Goal: Task Accomplishment & Management: Manage account settings

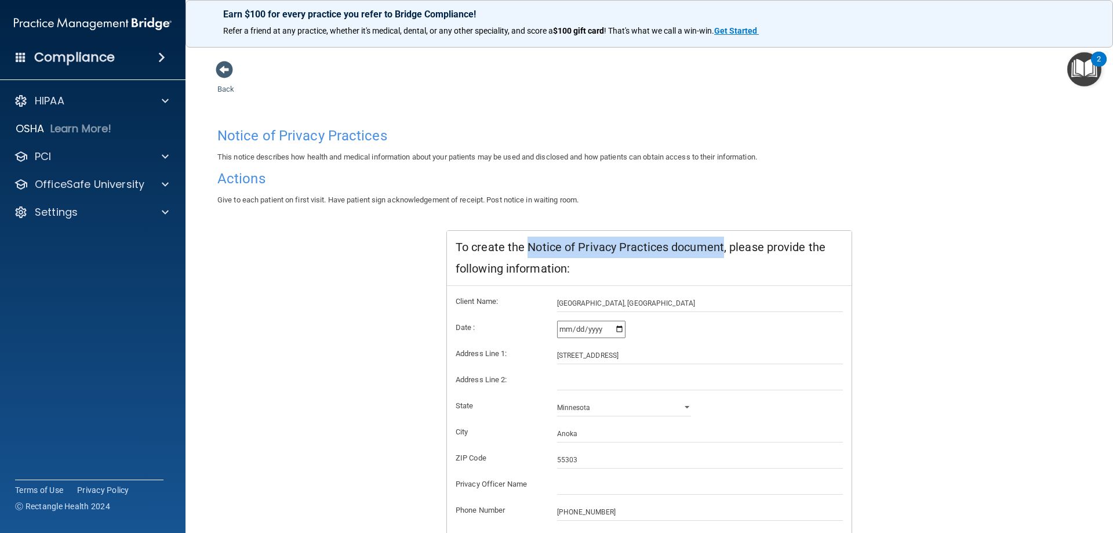
scroll to position [111, 0]
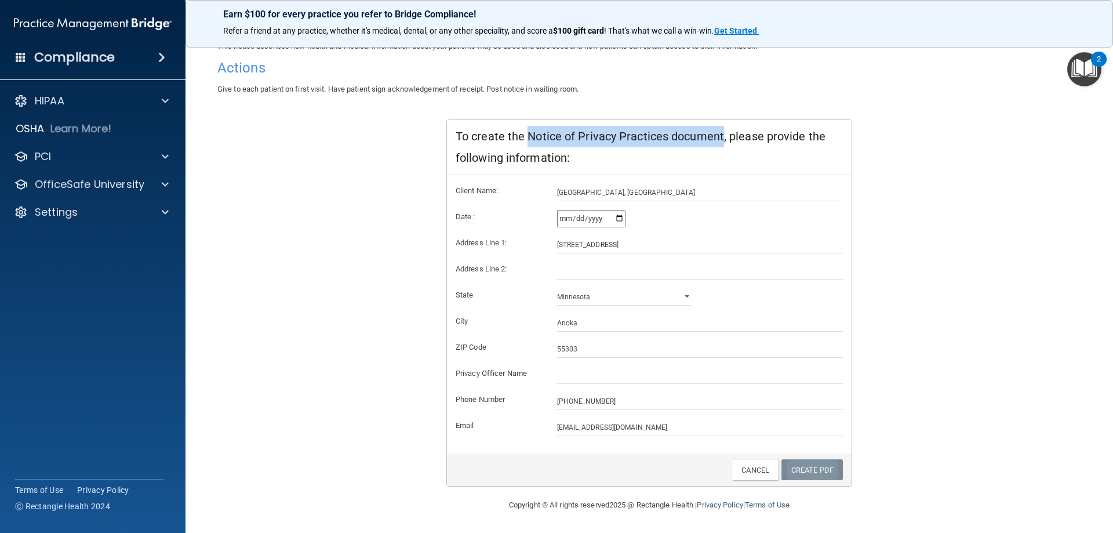
click at [817, 476] on link "Create PDF" at bounding box center [812, 469] width 61 height 21
click at [804, 470] on link "Create PDF" at bounding box center [812, 469] width 61 height 21
click at [387, 171] on div "Notice of Privacy Practices This notice describes how health and medical inform…" at bounding box center [649, 249] width 864 height 476
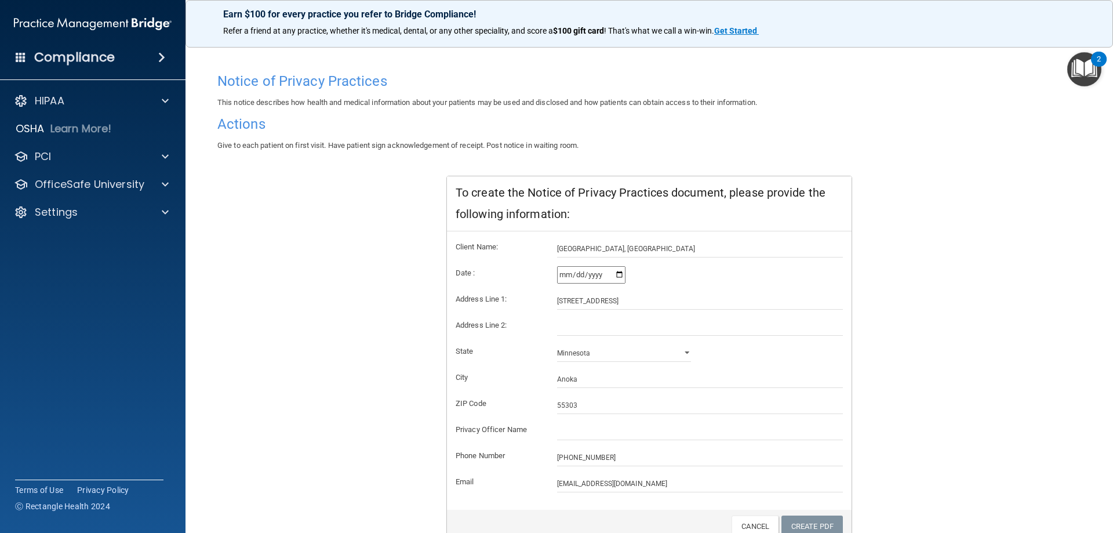
scroll to position [0, 0]
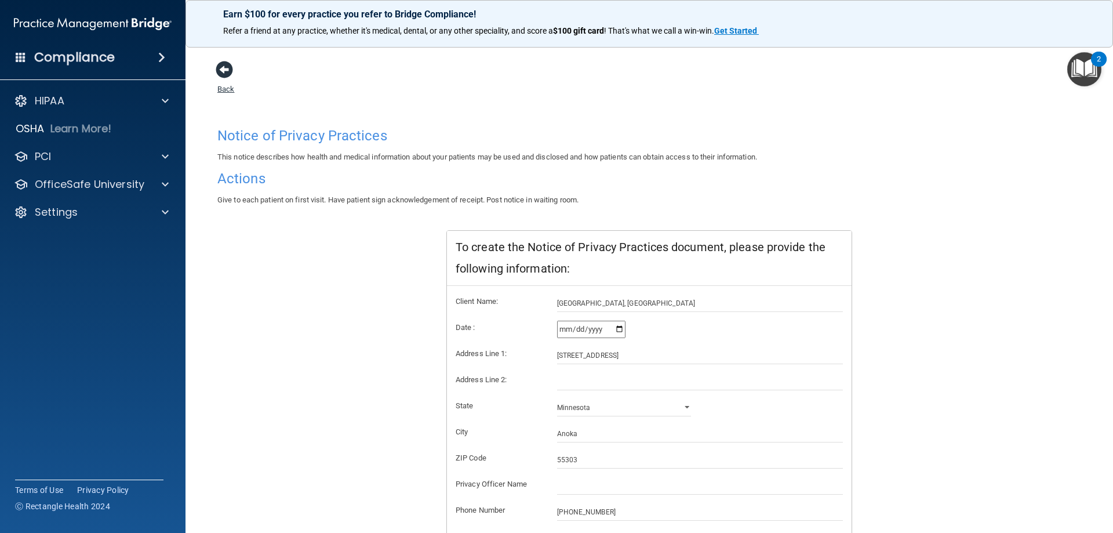
click at [227, 66] on span at bounding box center [224, 69] width 17 height 17
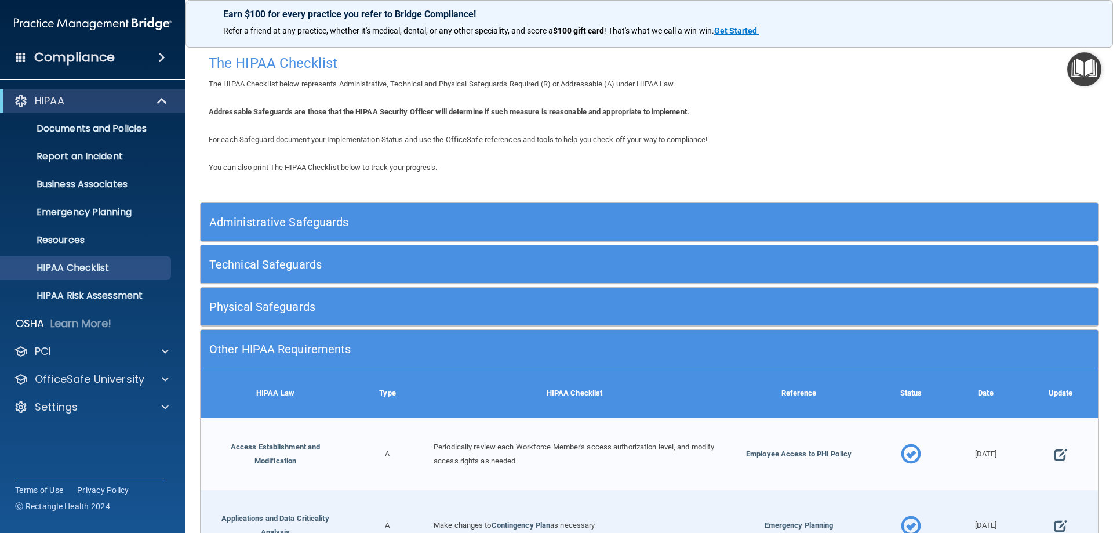
click at [325, 267] on h5 "Technical Safeguards" at bounding box center [537, 264] width 656 height 13
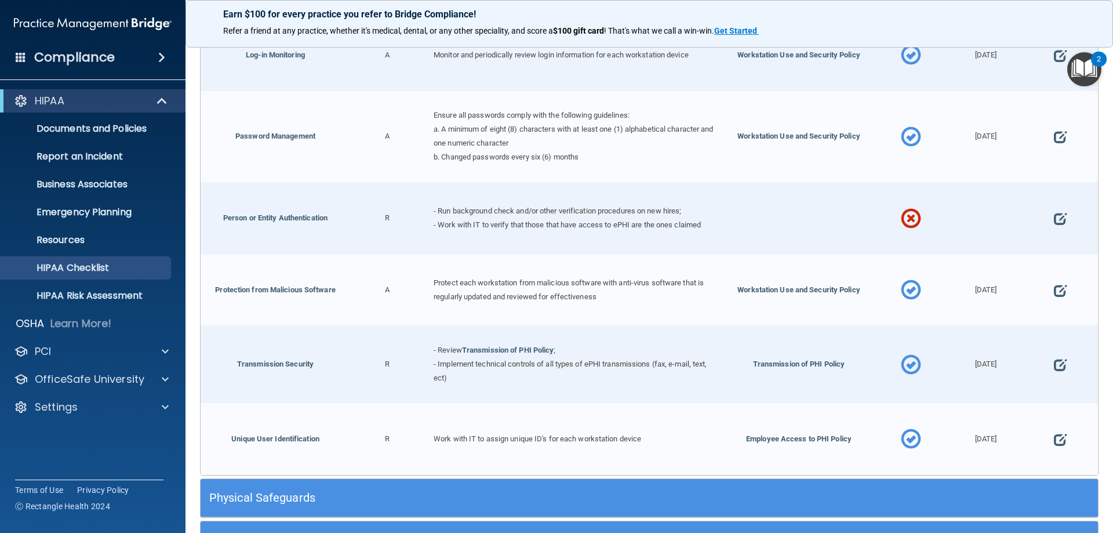
scroll to position [812, 0]
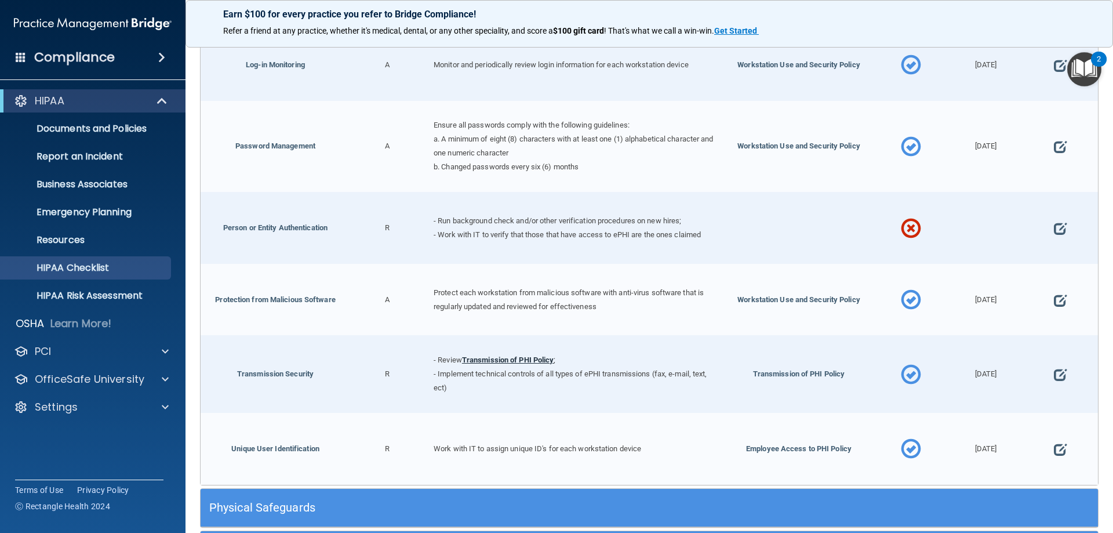
click at [498, 355] on link "Transmission of PHI Policy" at bounding box center [508, 359] width 92 height 9
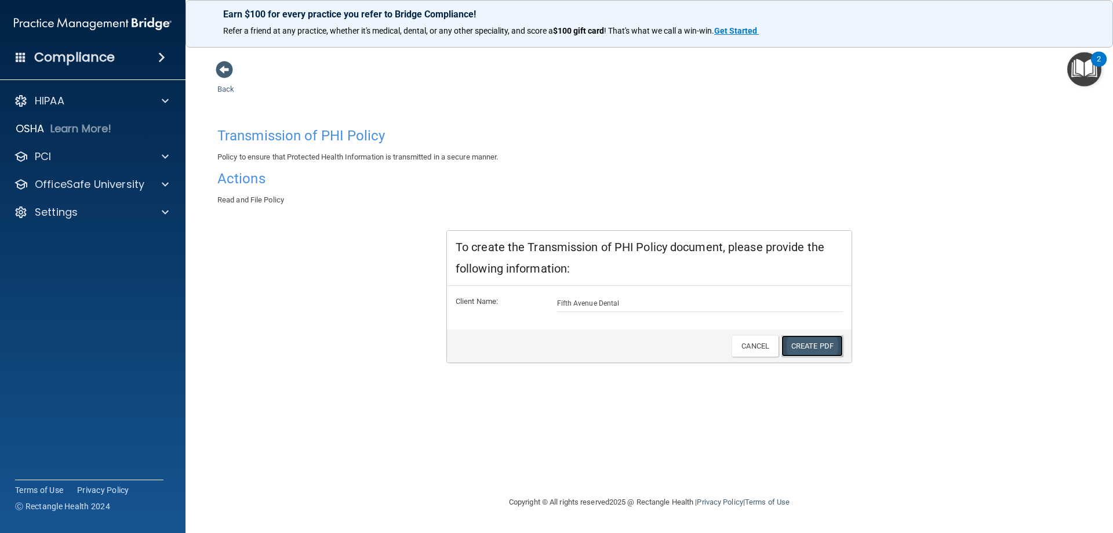
click at [800, 349] on link "Create PDF" at bounding box center [812, 345] width 61 height 21
click at [230, 71] on span at bounding box center [224, 69] width 17 height 17
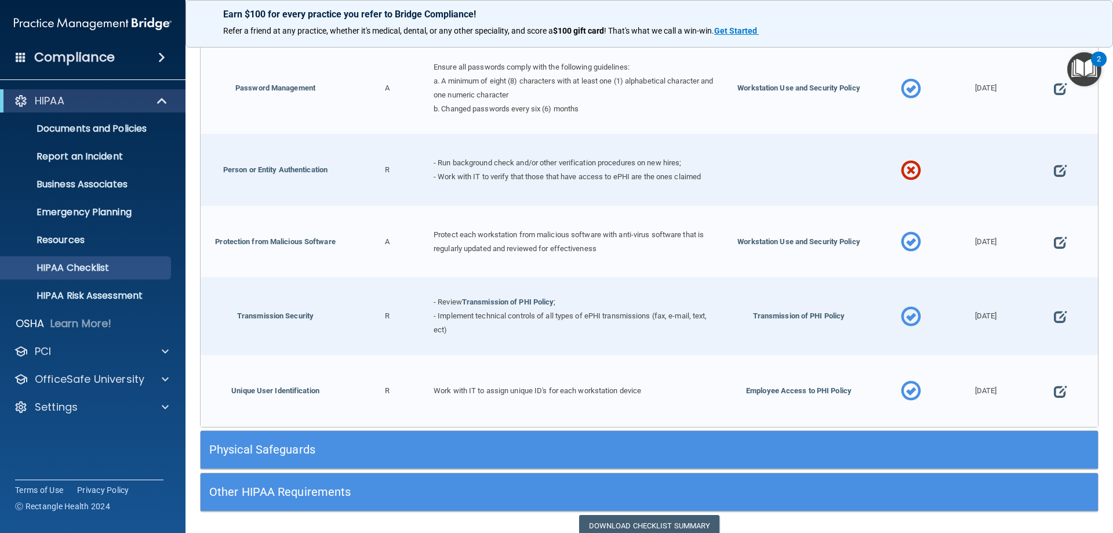
scroll to position [912, 0]
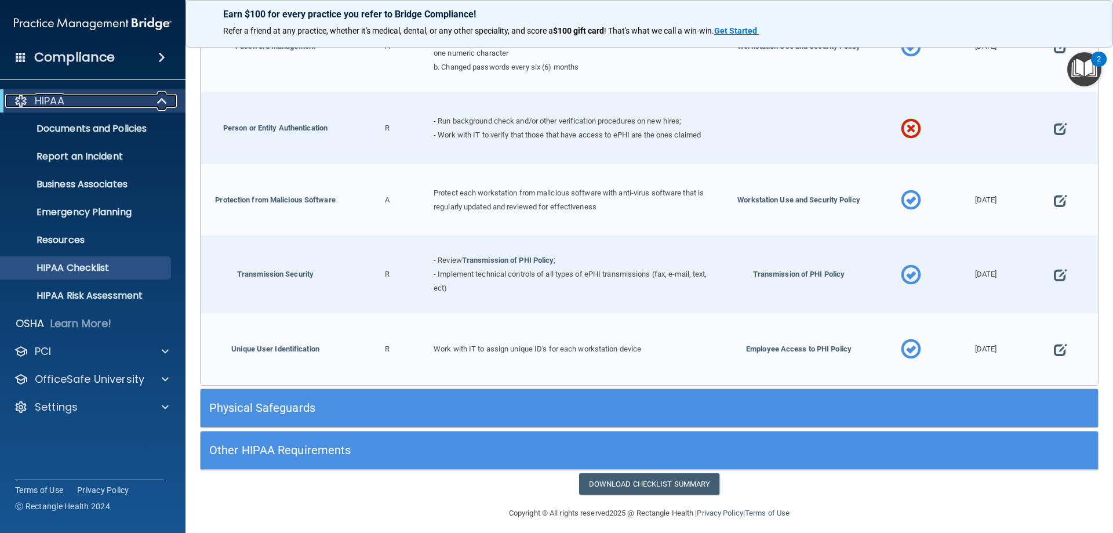
click at [43, 96] on p "HIPAA" at bounding box center [50, 101] width 30 height 14
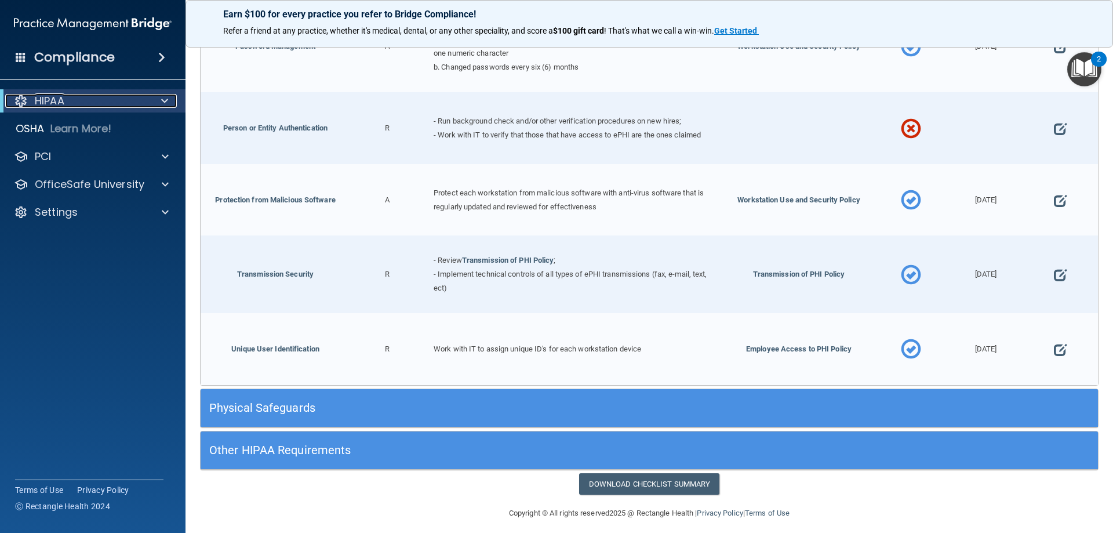
click at [43, 96] on p "HIPAA" at bounding box center [50, 101] width 30 height 14
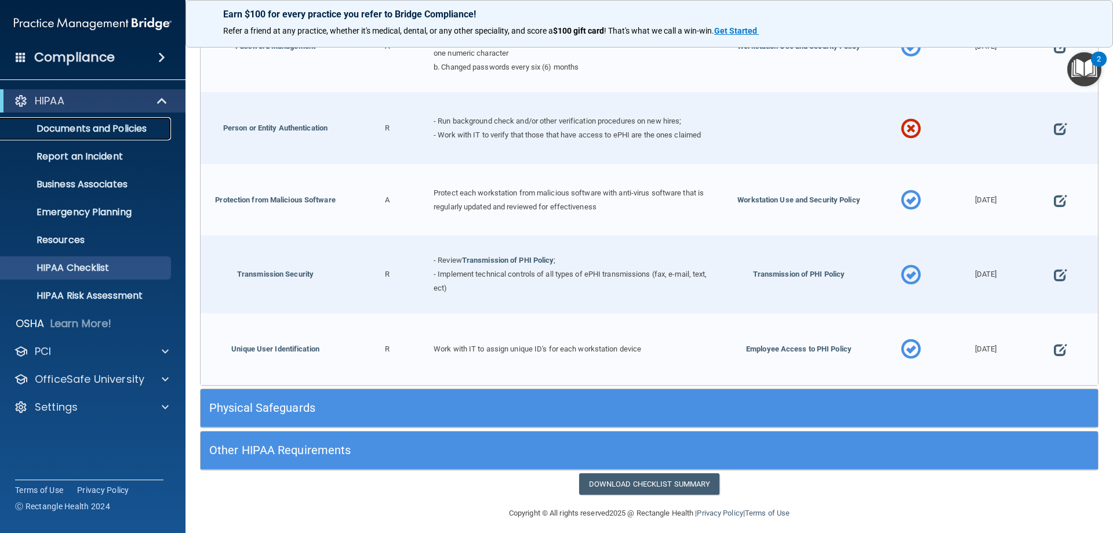
click at [77, 130] on p "Documents and Policies" at bounding box center [87, 129] width 158 height 12
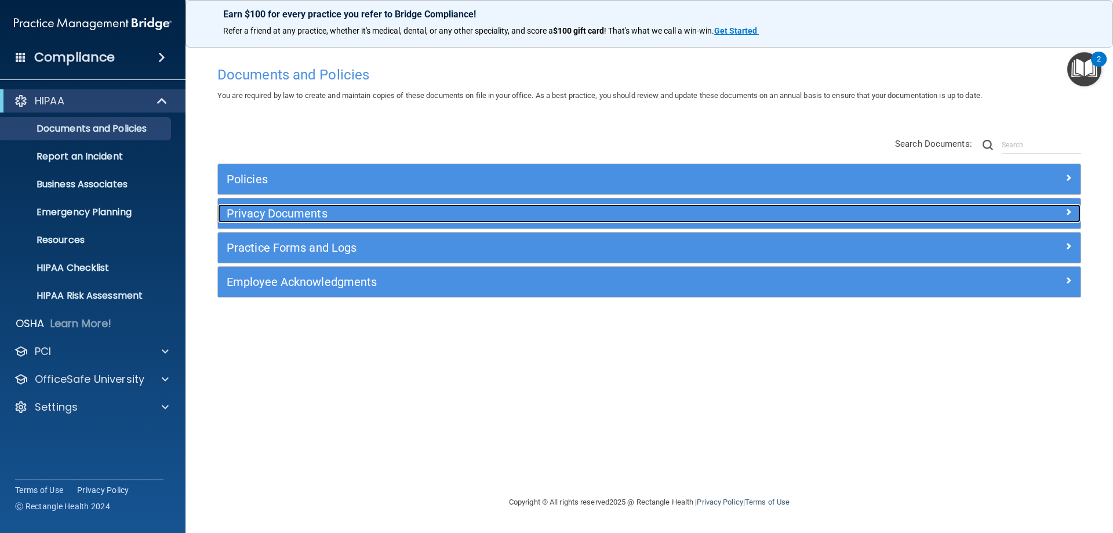
click at [266, 216] on h5 "Privacy Documents" at bounding box center [542, 213] width 630 height 13
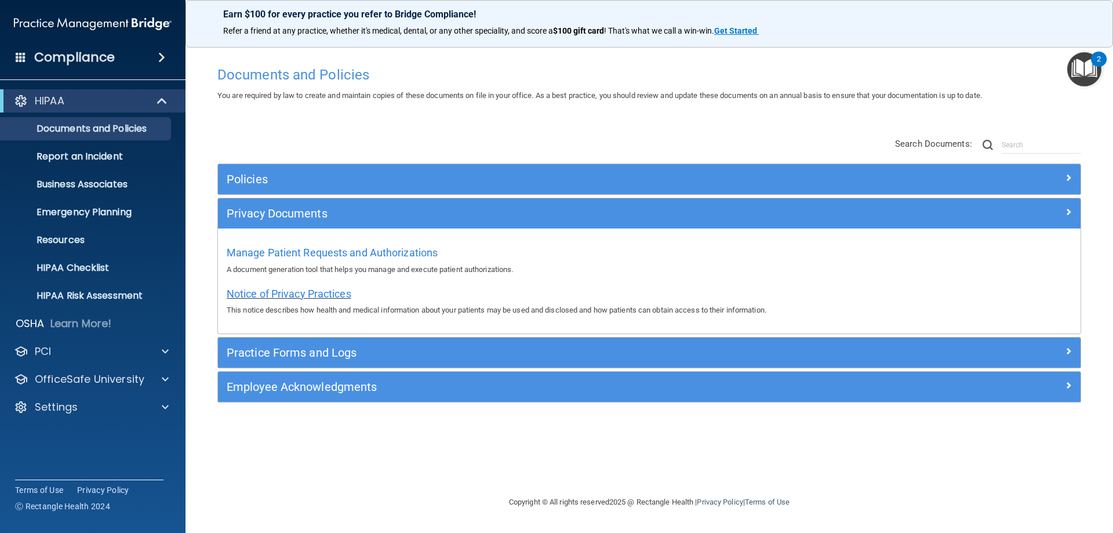
click at [301, 291] on span "Notice of Privacy Practices" at bounding box center [289, 294] width 125 height 12
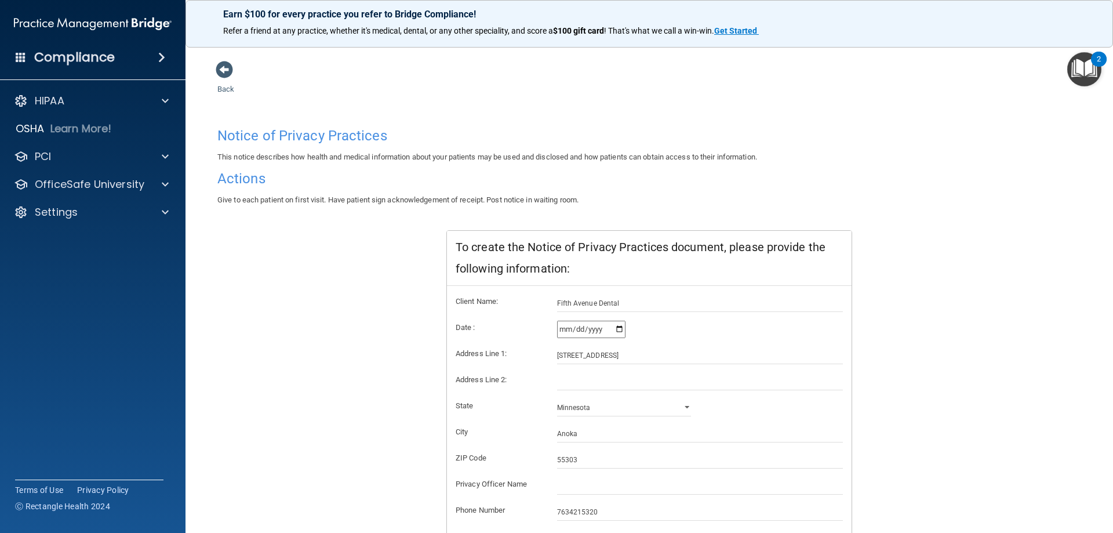
click at [614, 329] on input "2025-09-10" at bounding box center [591, 329] width 68 height 17
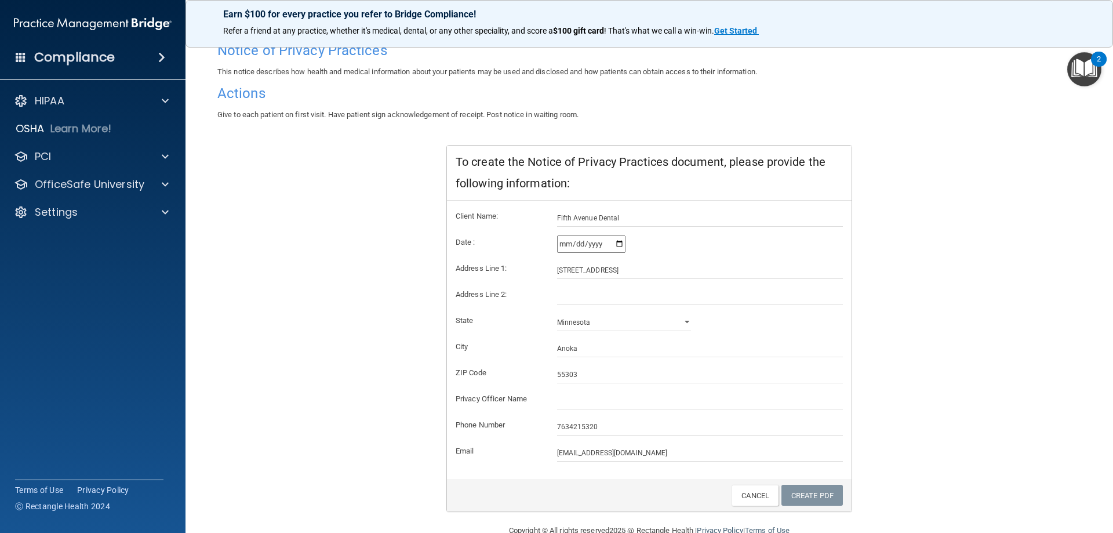
scroll to position [111, 0]
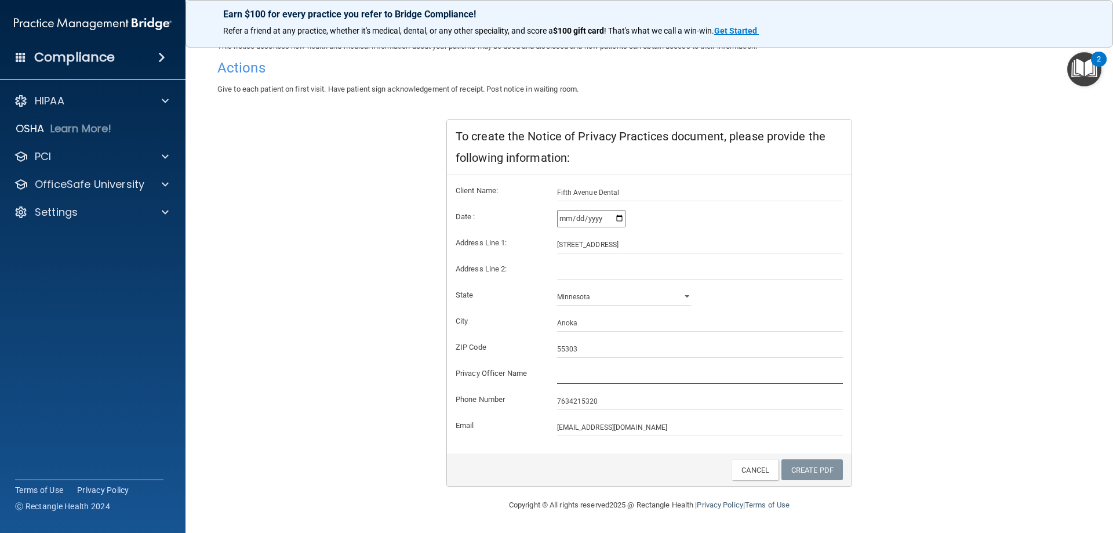
click at [605, 378] on input "text" at bounding box center [700, 374] width 286 height 17
type input "Rebecca Wiley, Practice Manager"
click at [800, 475] on link "Create PDF" at bounding box center [812, 469] width 61 height 21
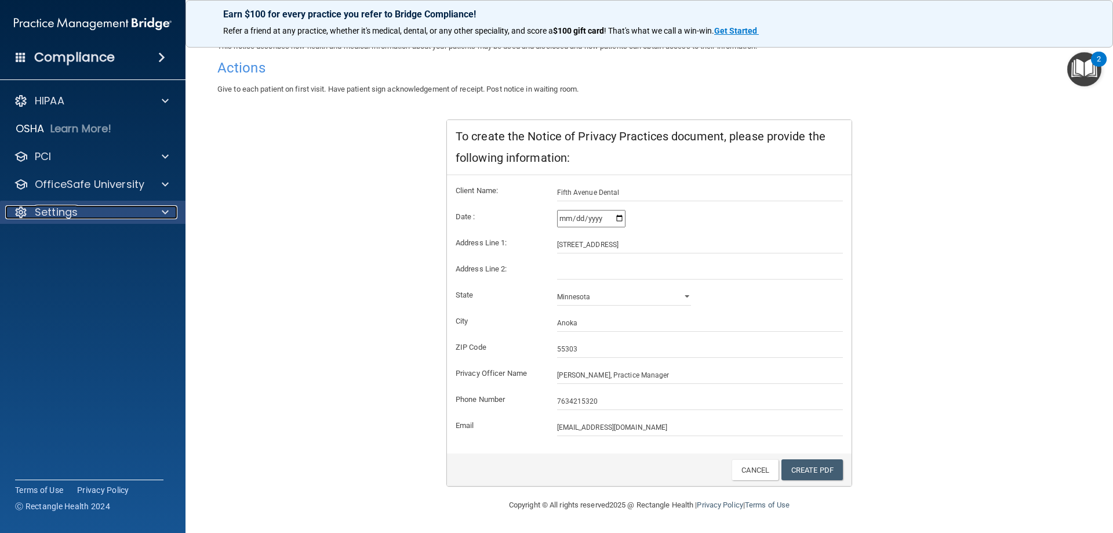
click at [60, 206] on p "Settings" at bounding box center [56, 212] width 43 height 14
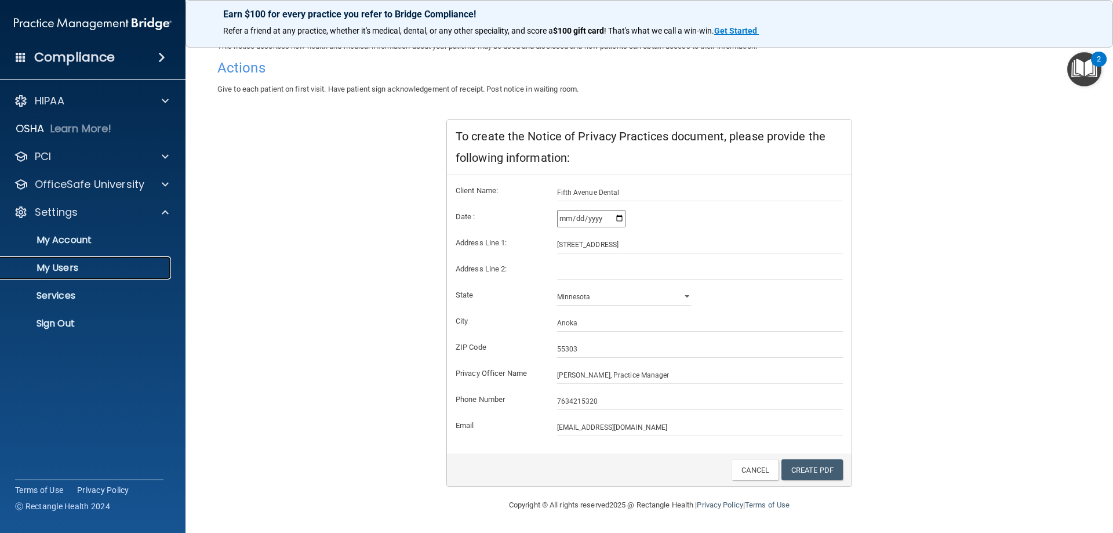
click at [63, 270] on p "My Users" at bounding box center [87, 268] width 158 height 12
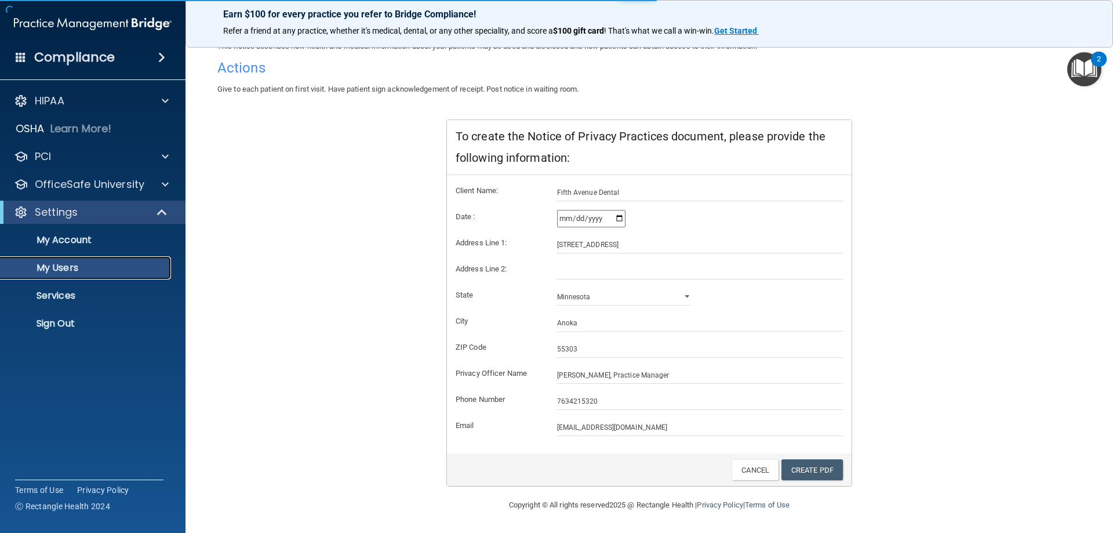
select select "20"
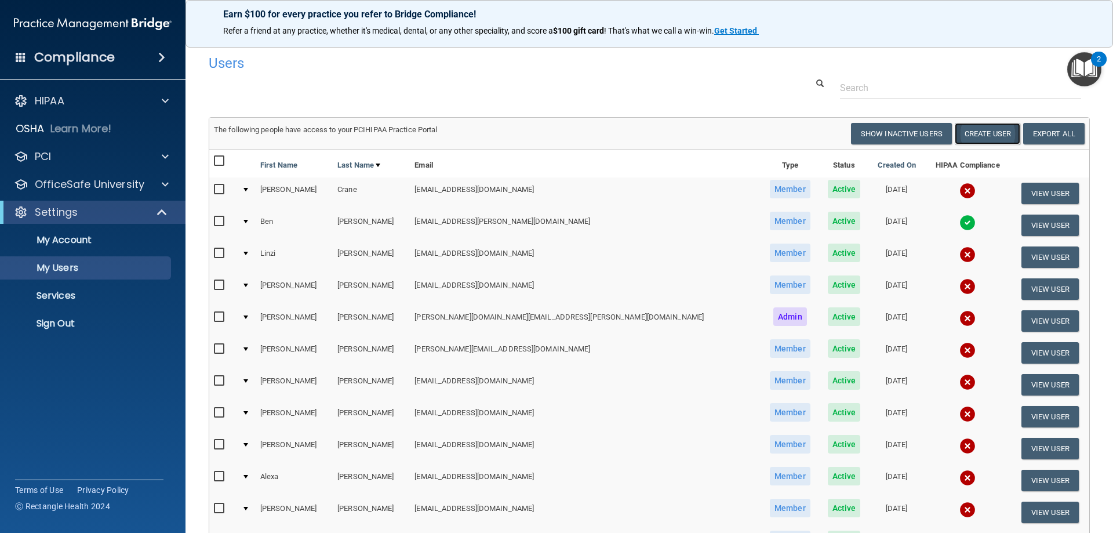
click at [969, 133] on button "Create User" at bounding box center [988, 133] width 66 height 21
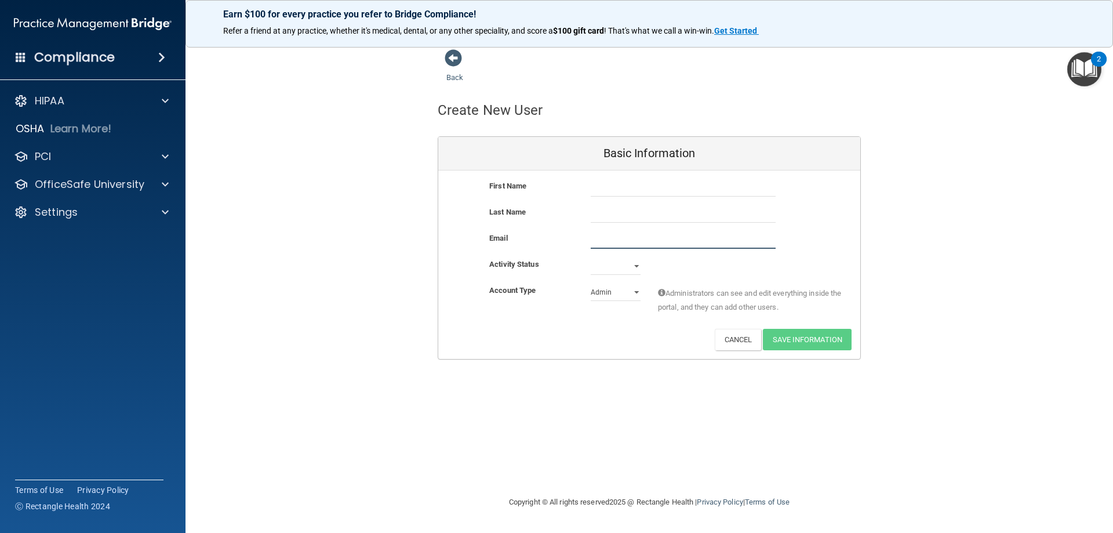
click at [611, 242] on input "email" at bounding box center [683, 239] width 185 height 17
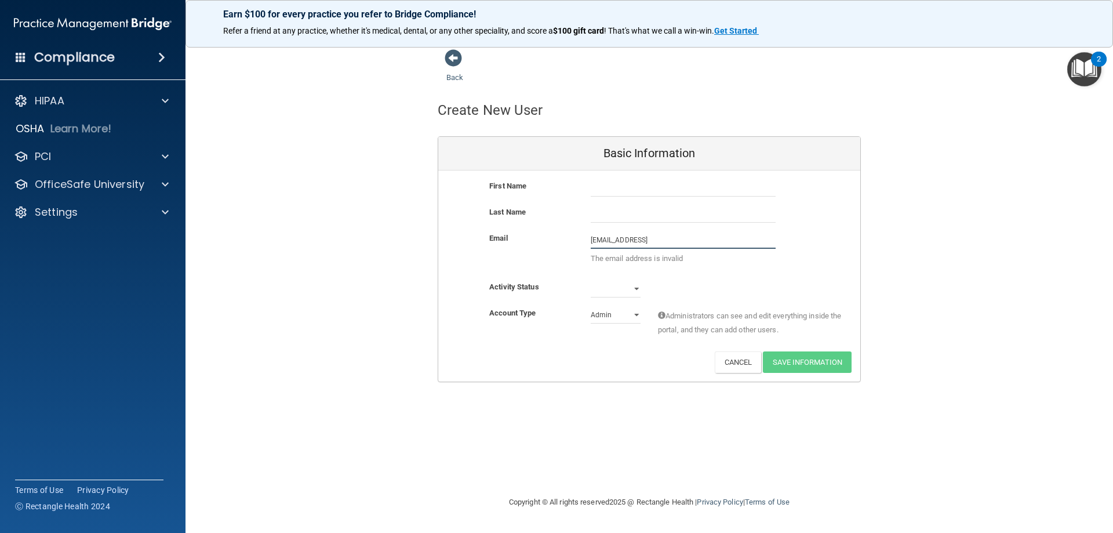
type input "malexander902@gmail"
click at [607, 188] on input "text" at bounding box center [683, 187] width 185 height 17
type input "Michelle"
type input "Alexander"
click at [665, 238] on input "malexander902@gmail" at bounding box center [683, 239] width 185 height 17
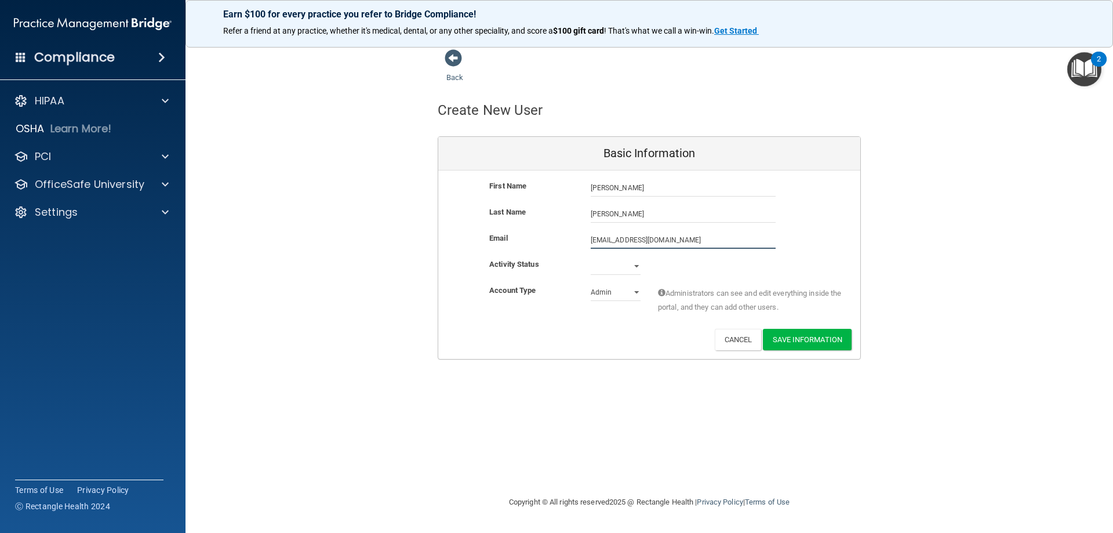
type input "malexander902@gmail.com"
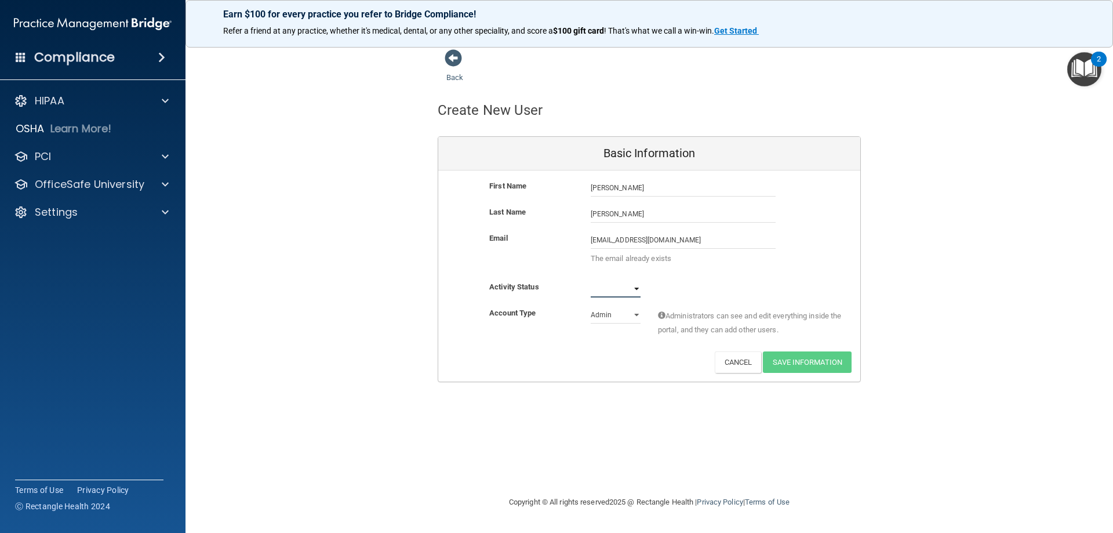
click at [627, 289] on select "Active Inactive" at bounding box center [616, 288] width 50 height 17
select select "active"
click at [591, 280] on select "Active Inactive" at bounding box center [616, 288] width 50 height 17
click at [623, 316] on select "Admin Member" at bounding box center [616, 314] width 50 height 17
select select "practice_member"
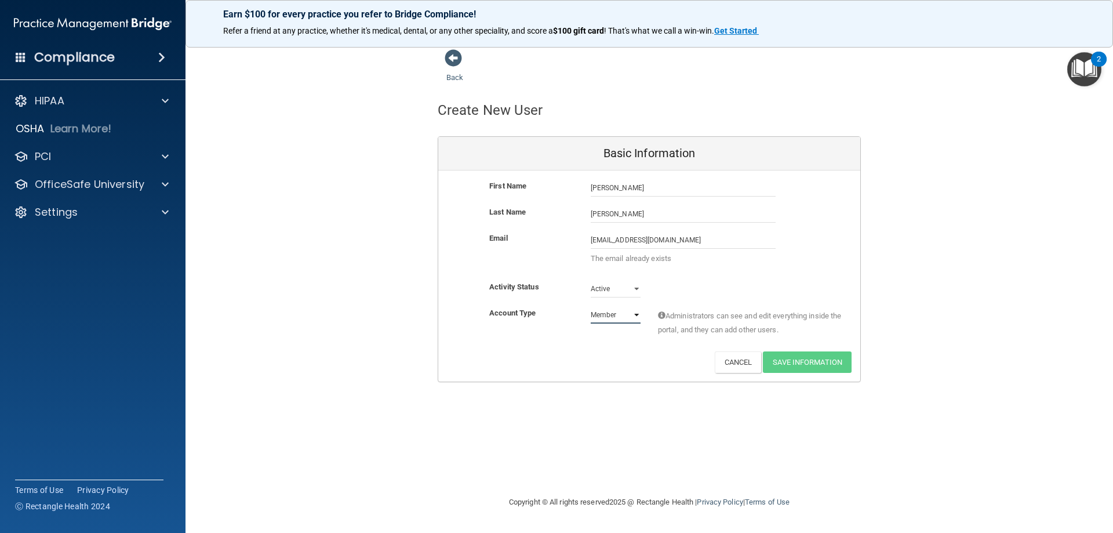
click at [591, 306] on select "Admin Member" at bounding box center [616, 314] width 50 height 17
click at [693, 237] on input "malexander902@gmail.com" at bounding box center [683, 239] width 185 height 17
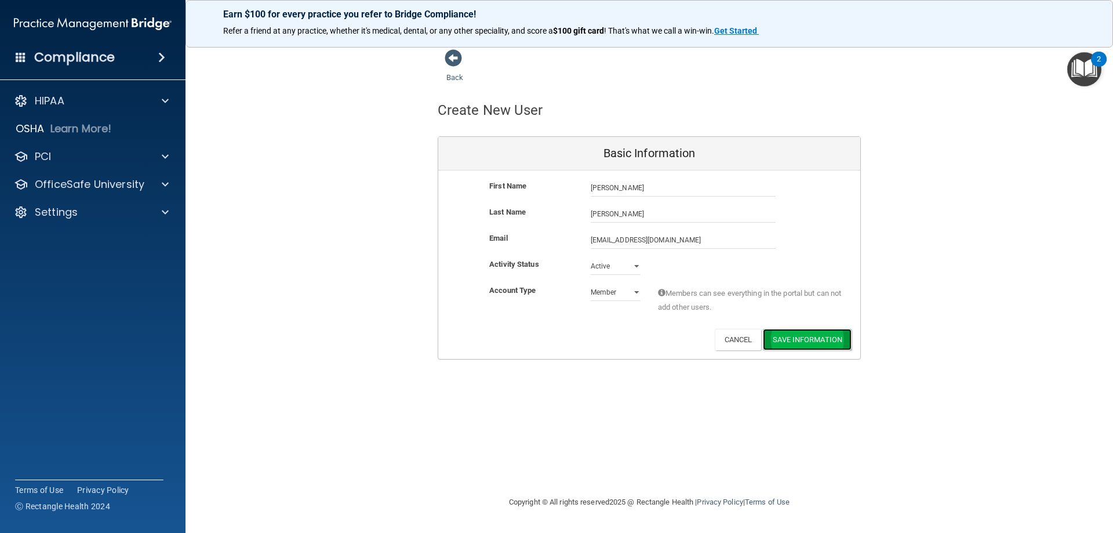
click at [783, 341] on button "Save Information" at bounding box center [807, 339] width 89 height 21
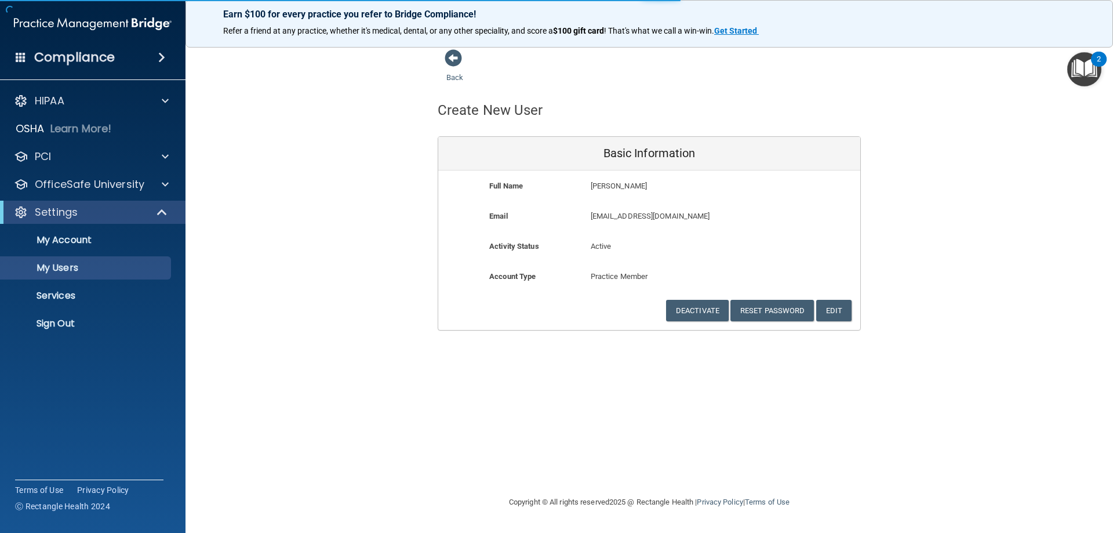
select select "20"
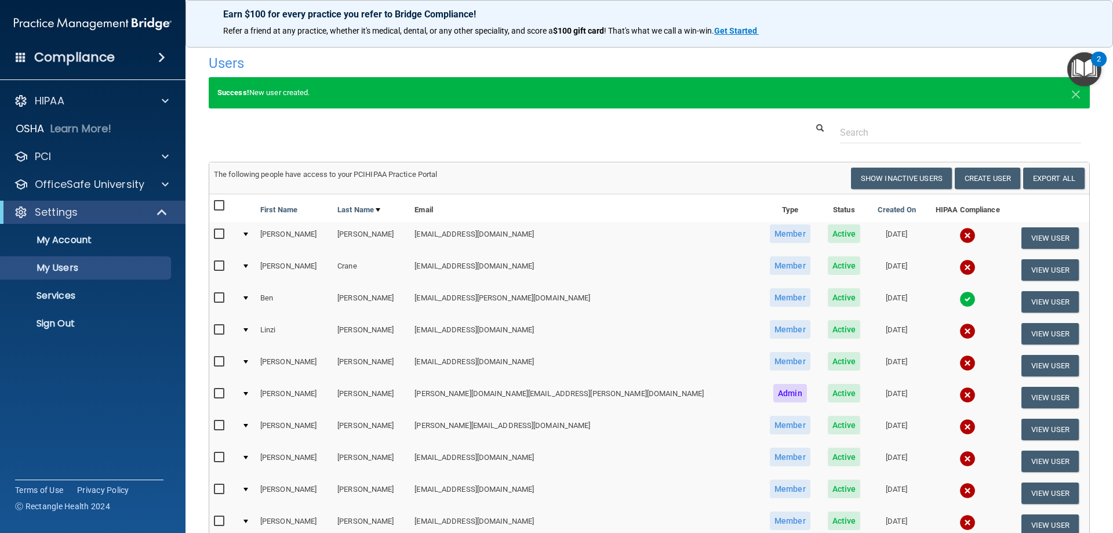
click at [219, 233] on input "checkbox" at bounding box center [220, 234] width 13 height 9
checkbox input "true"
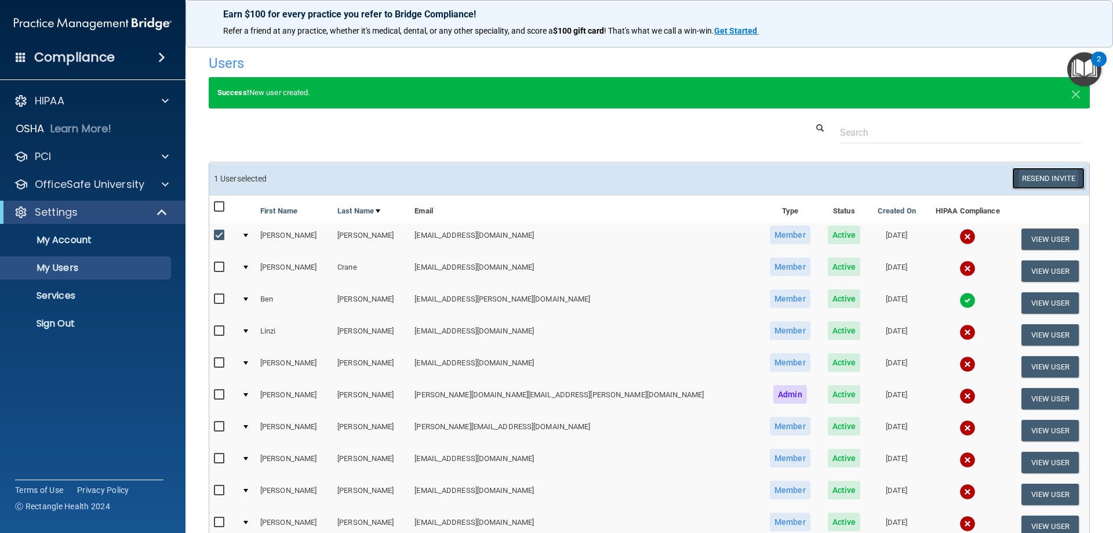
click at [1066, 180] on button "Resend Invite" at bounding box center [1048, 178] width 72 height 21
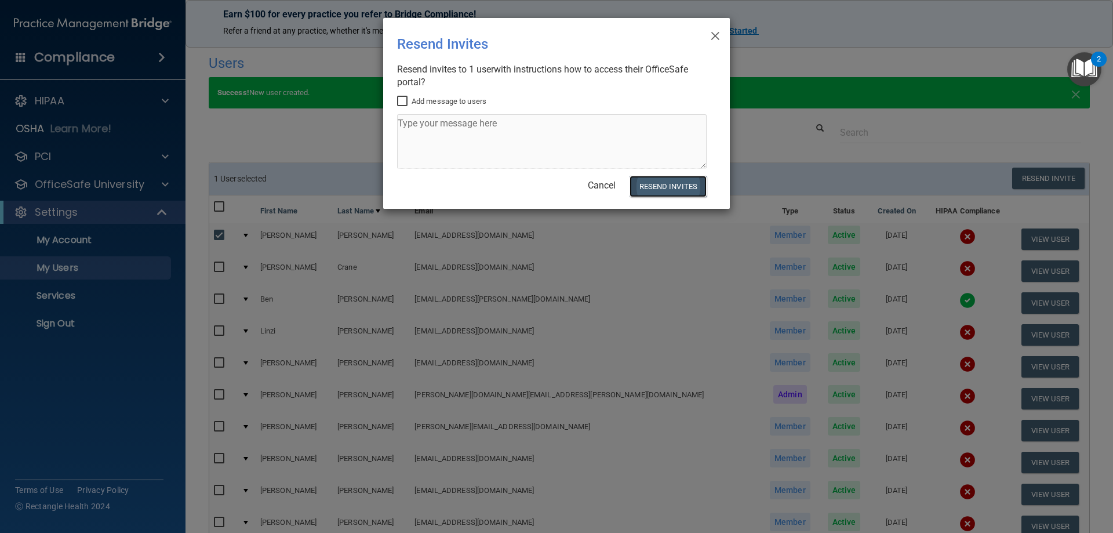
click at [657, 189] on button "Resend Invites" at bounding box center [668, 186] width 77 height 21
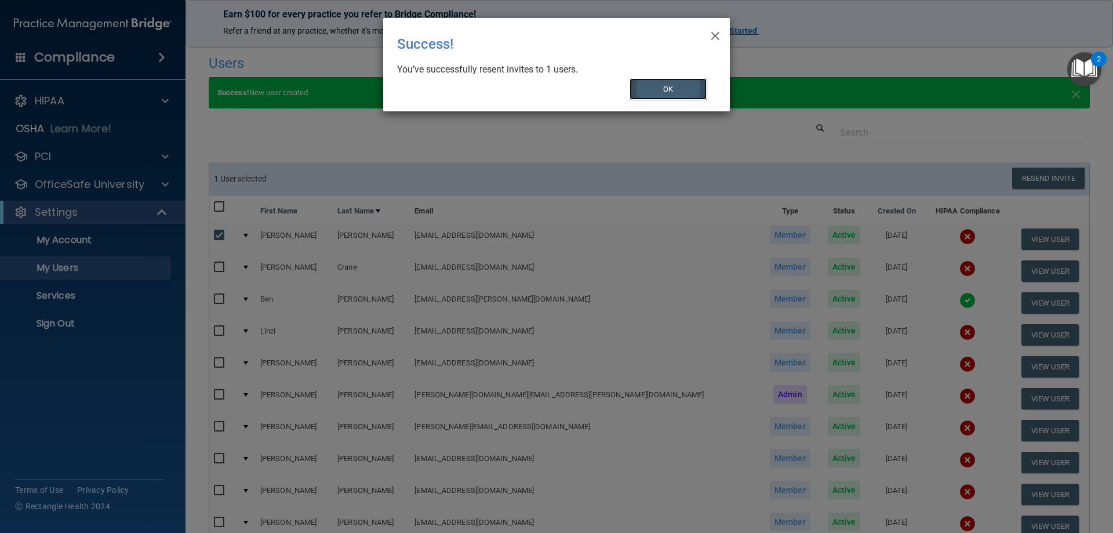
click at [684, 93] on button "OK" at bounding box center [669, 88] width 78 height 21
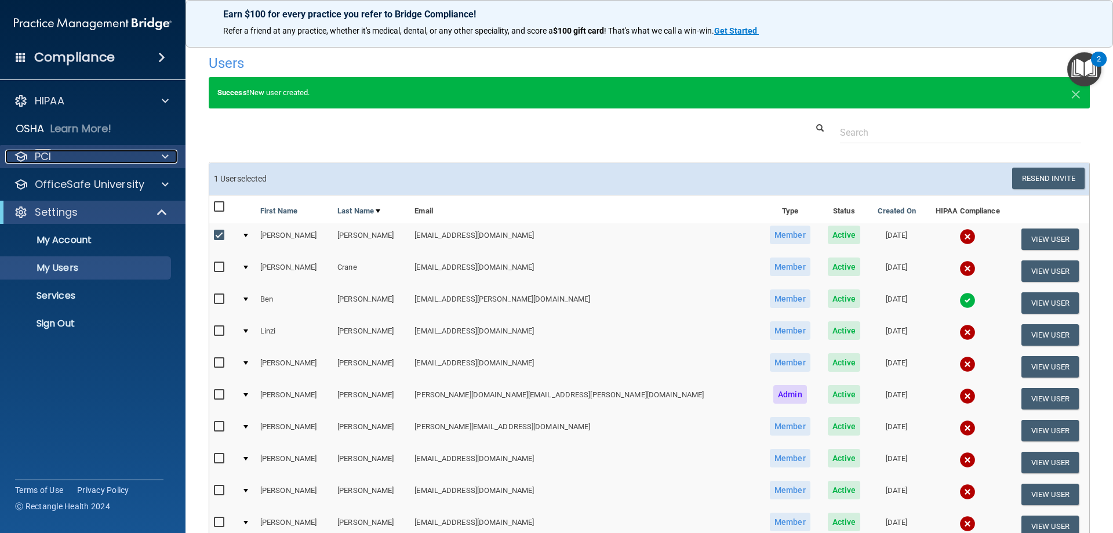
click at [63, 161] on div "PCI" at bounding box center [77, 157] width 144 height 14
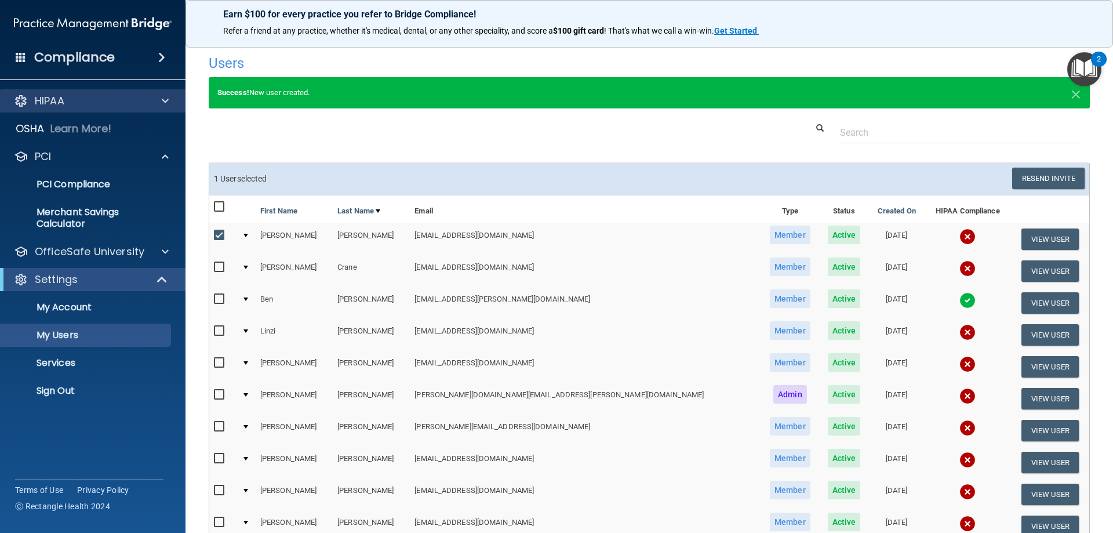
click at [76, 108] on div "HIPAA" at bounding box center [93, 100] width 186 height 23
click at [160, 100] on div at bounding box center [163, 101] width 29 height 14
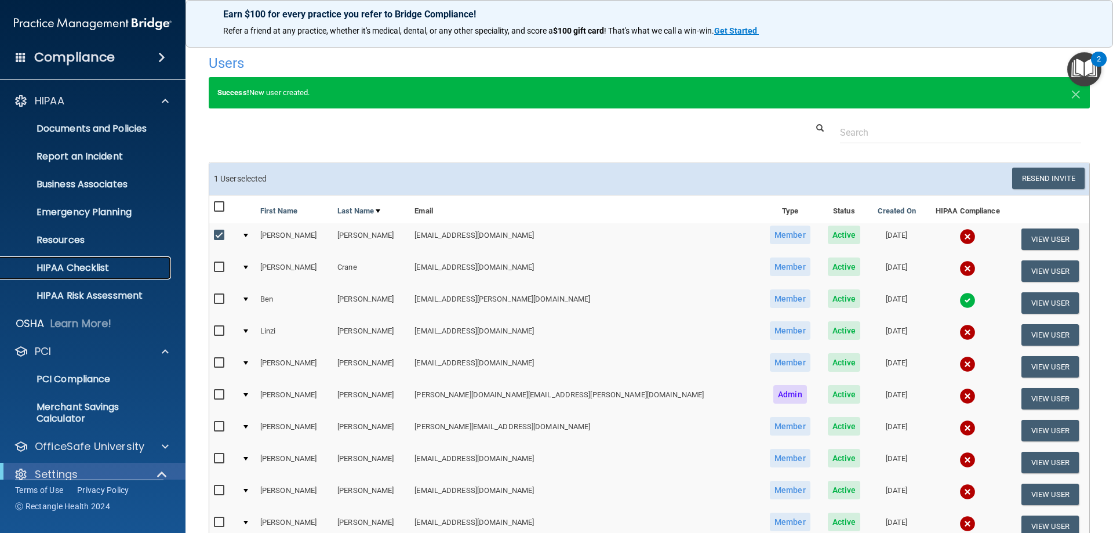
click at [91, 262] on p "HIPAA Checklist" at bounding box center [87, 268] width 158 height 12
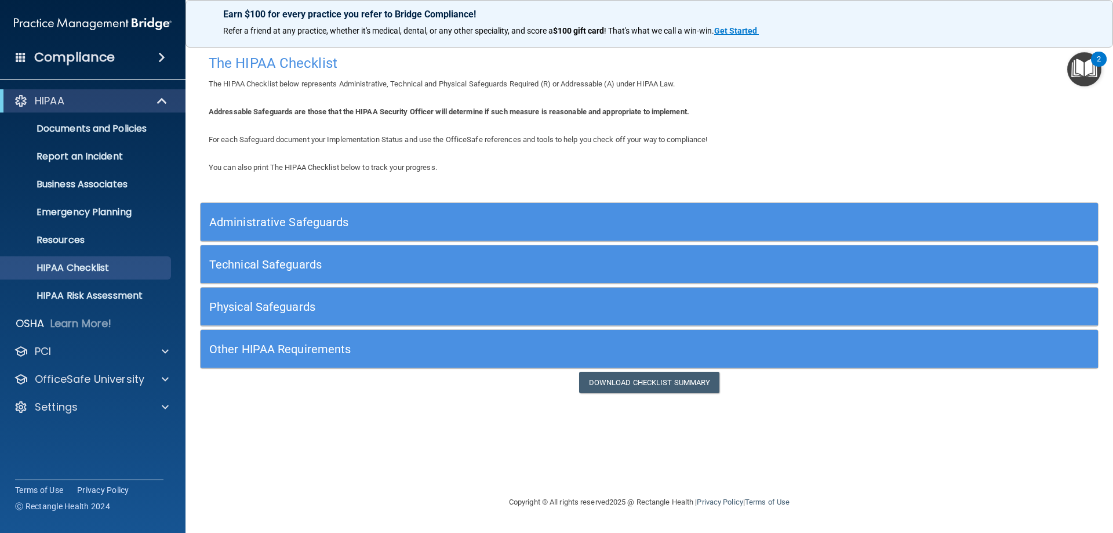
click at [292, 226] on h5 "Administrative Safeguards" at bounding box center [537, 222] width 656 height 13
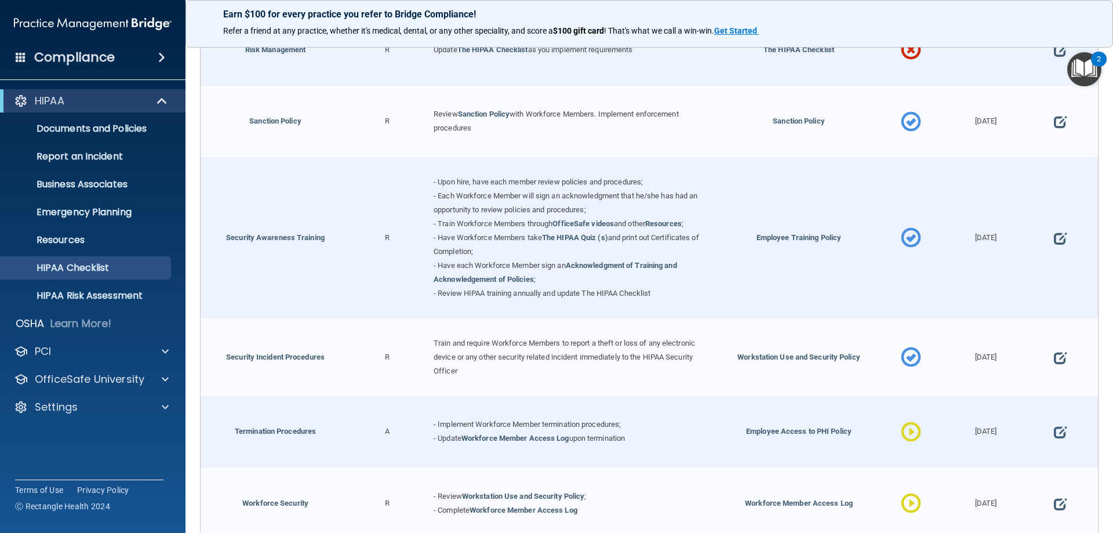
scroll to position [986, 0]
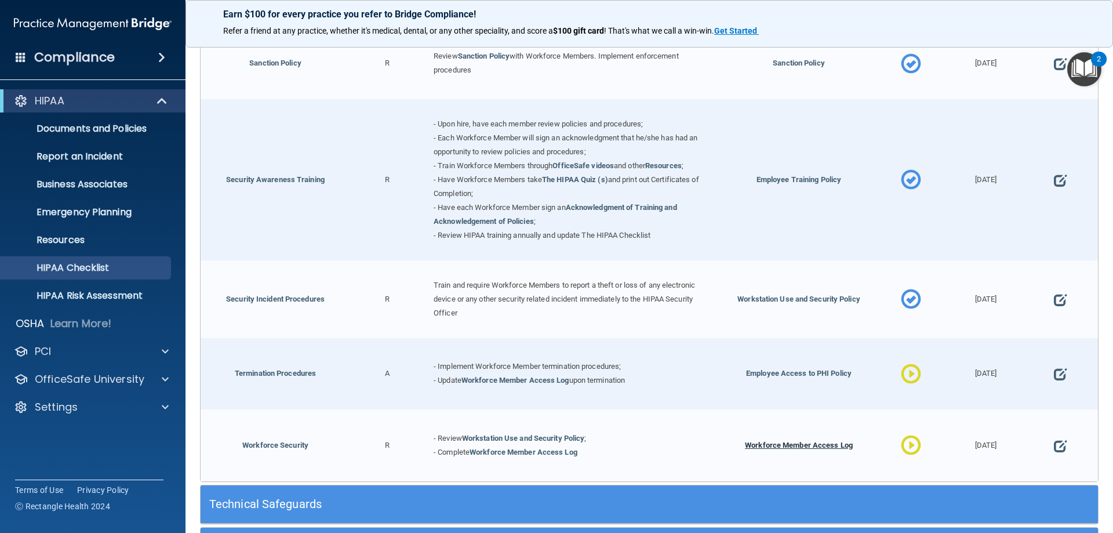
click at [786, 449] on span "Workforce Member Access Log" at bounding box center [799, 445] width 108 height 9
